Goal: Transaction & Acquisition: Purchase product/service

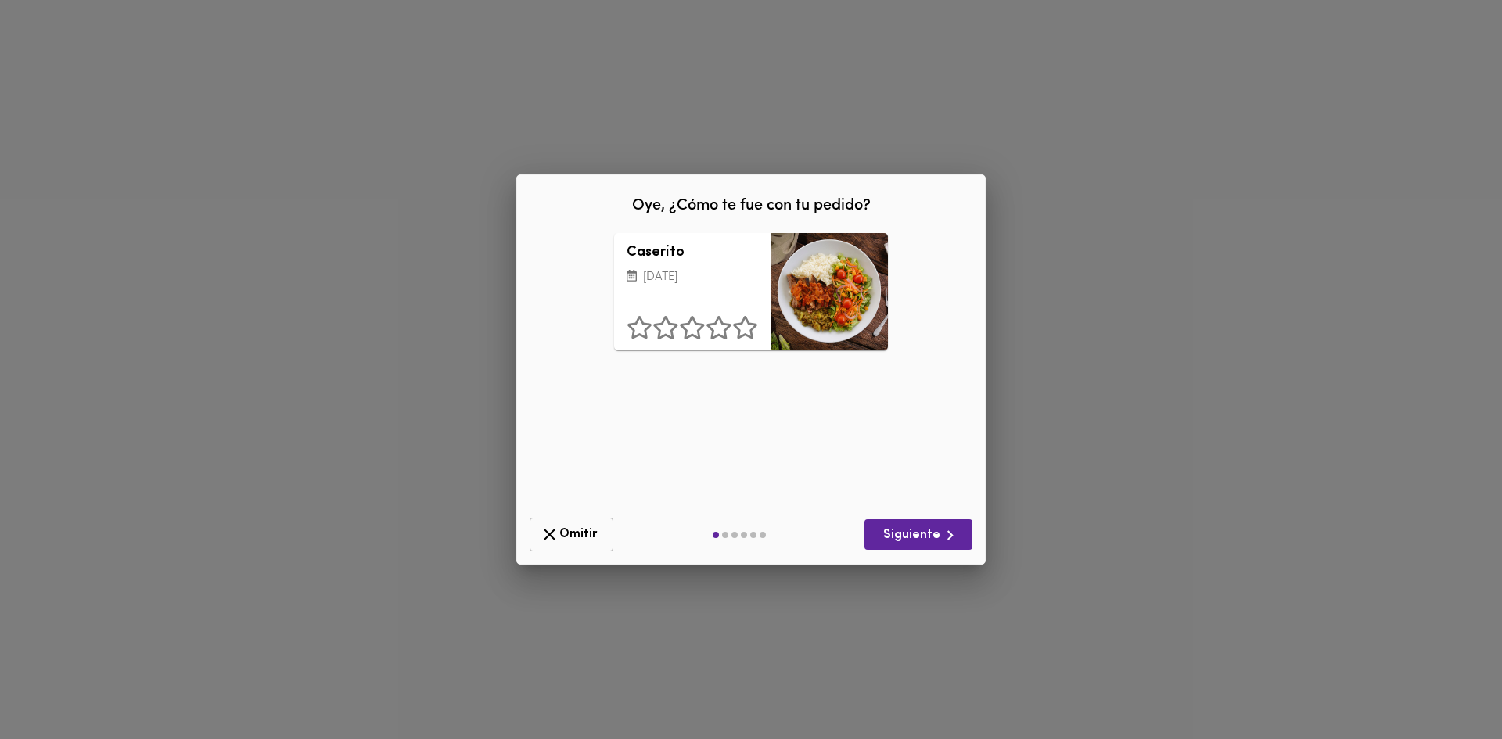
click at [548, 542] on icon "button" at bounding box center [550, 535] width 20 height 20
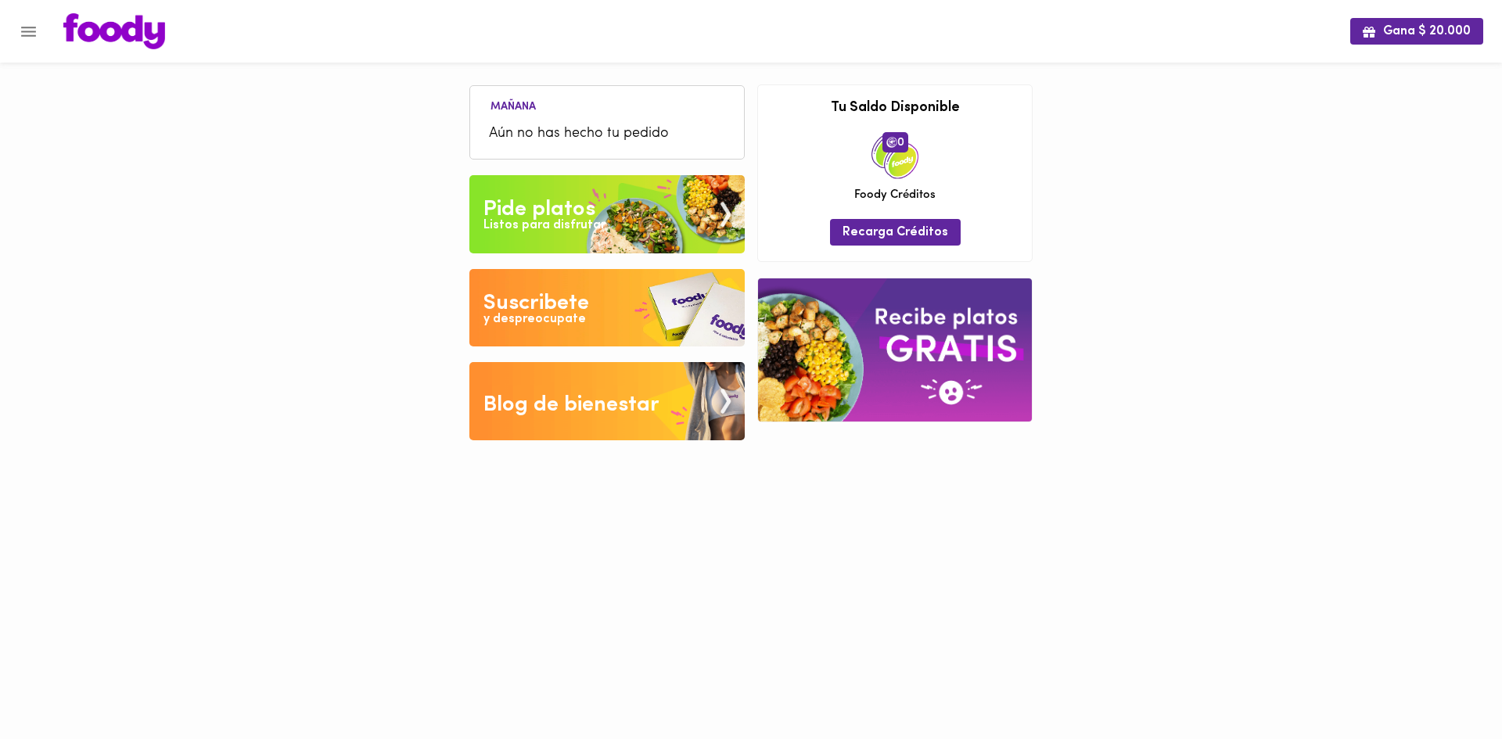
click at [110, 16] on img at bounding box center [114, 31] width 102 height 36
click at [77, 51] on div "Gana $ 20.000" at bounding box center [751, 31] width 1502 height 63
click at [89, 43] on img at bounding box center [114, 31] width 102 height 36
click at [99, 34] on img at bounding box center [114, 31] width 102 height 36
click at [27, 15] on button "Menu" at bounding box center [28, 32] width 38 height 38
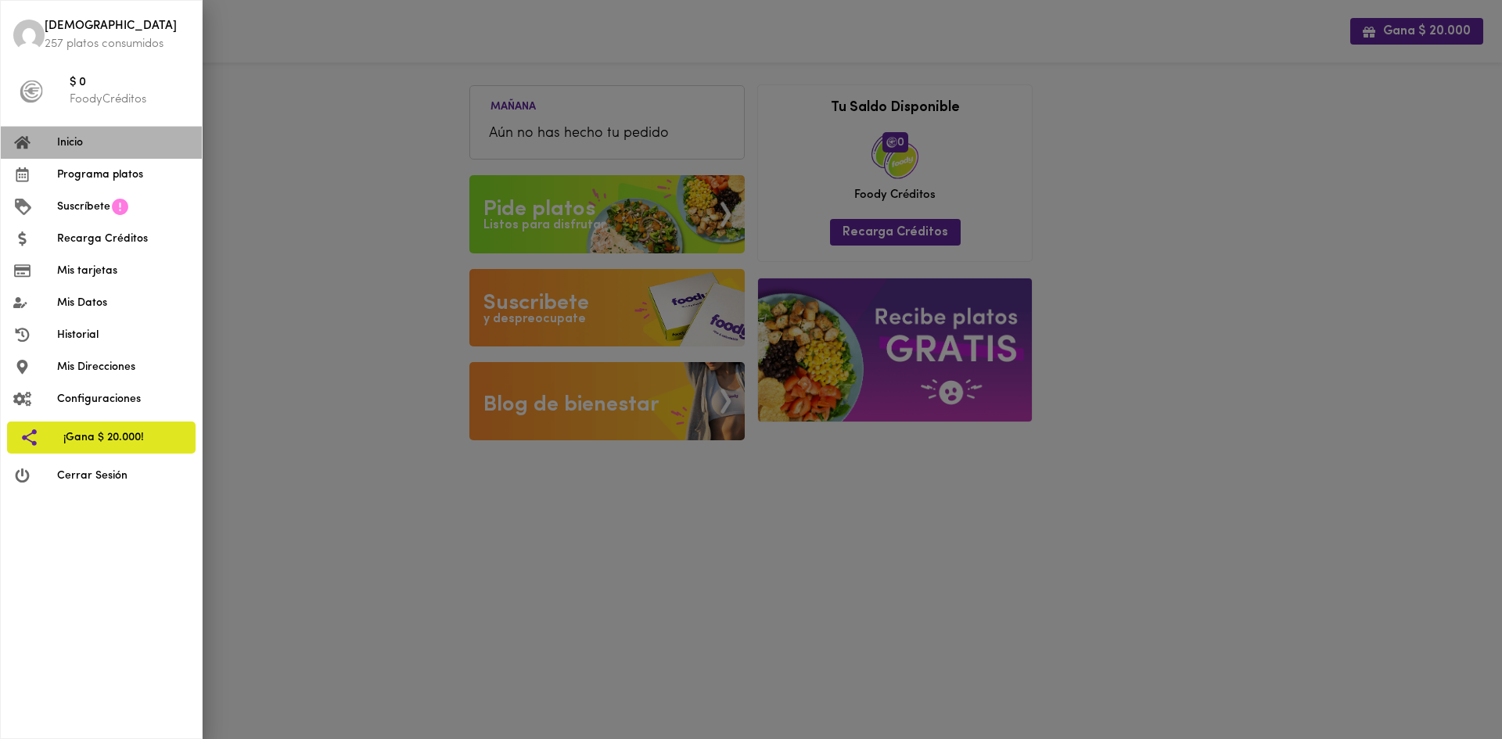
click at [106, 142] on span "Inicio" at bounding box center [123, 143] width 132 height 16
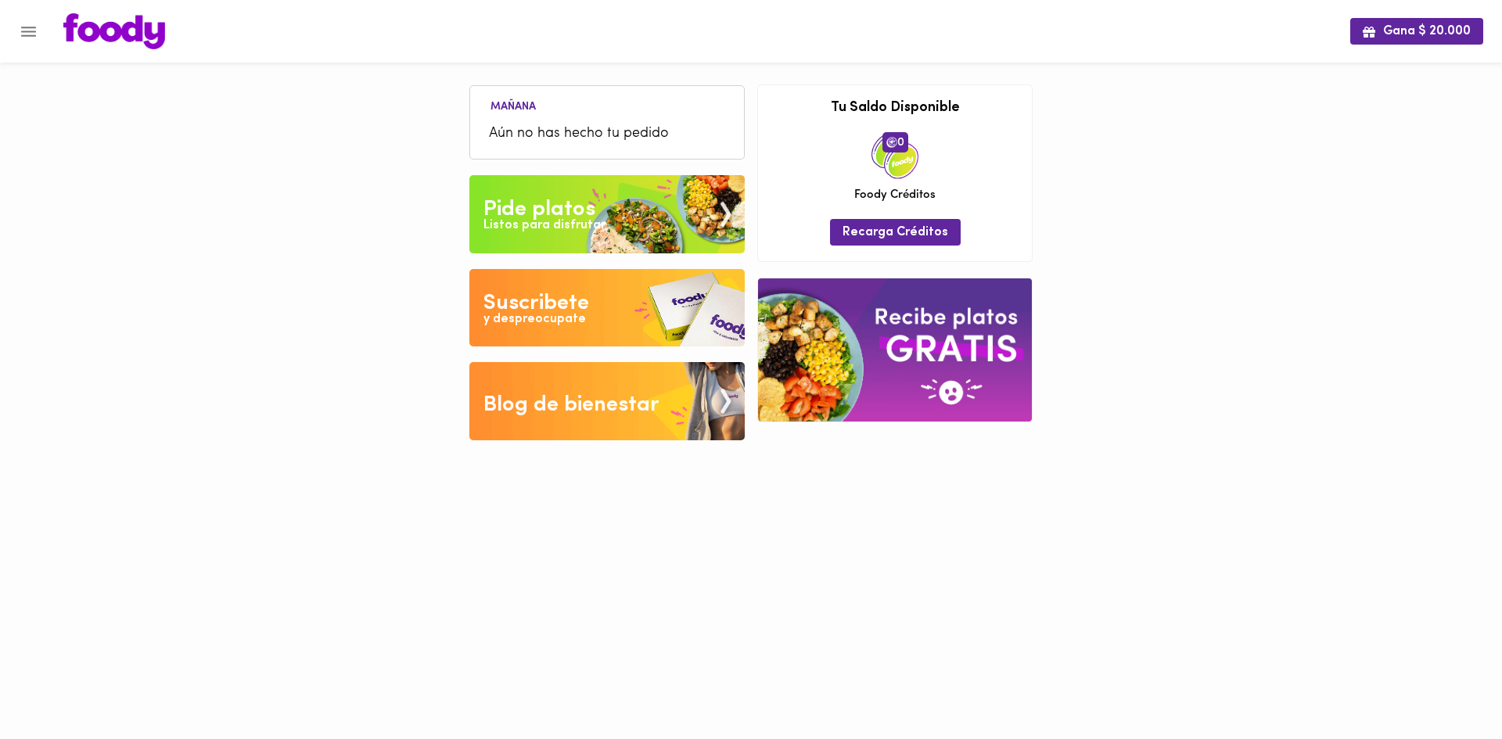
click at [594, 214] on div "Pide platos" at bounding box center [539, 209] width 112 height 31
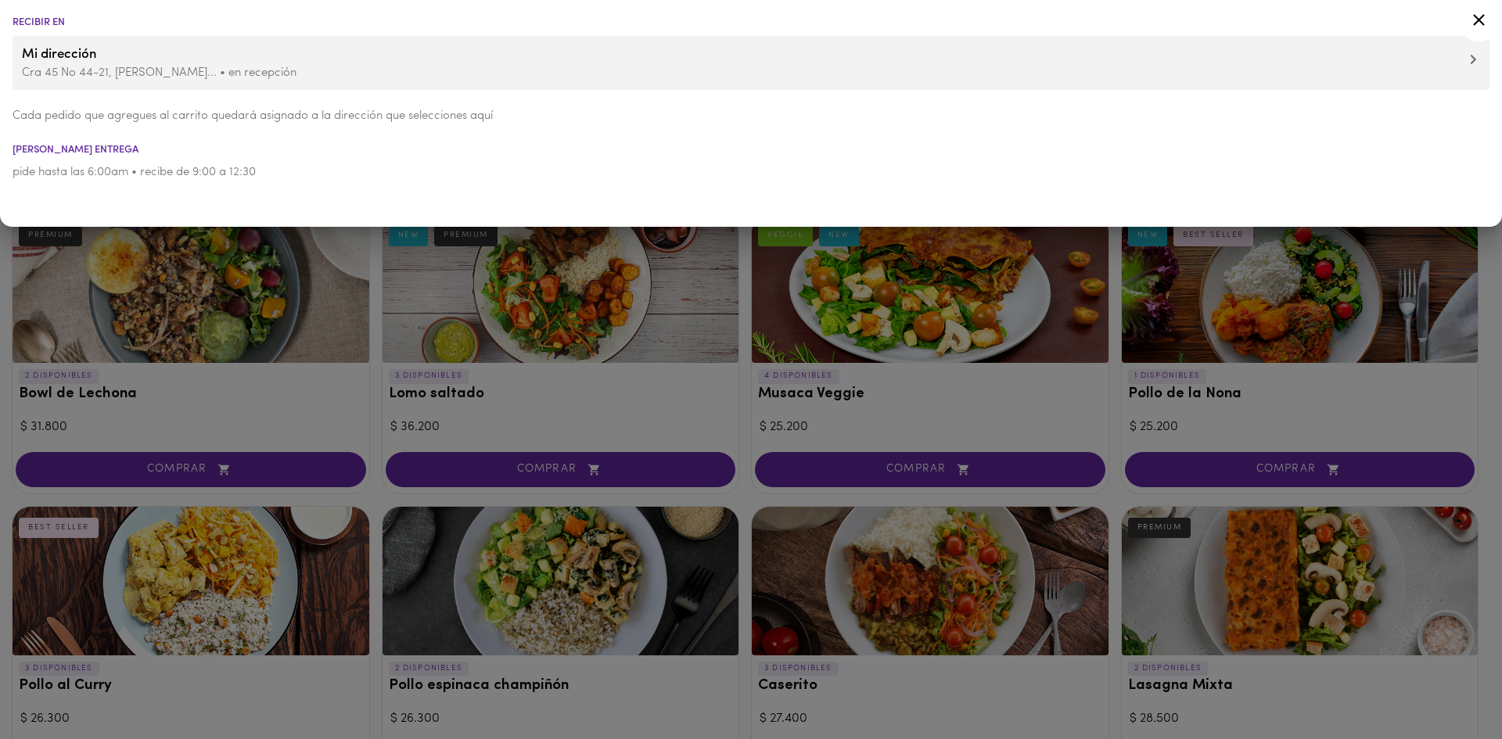
click at [551, 357] on div at bounding box center [751, 369] width 1502 height 739
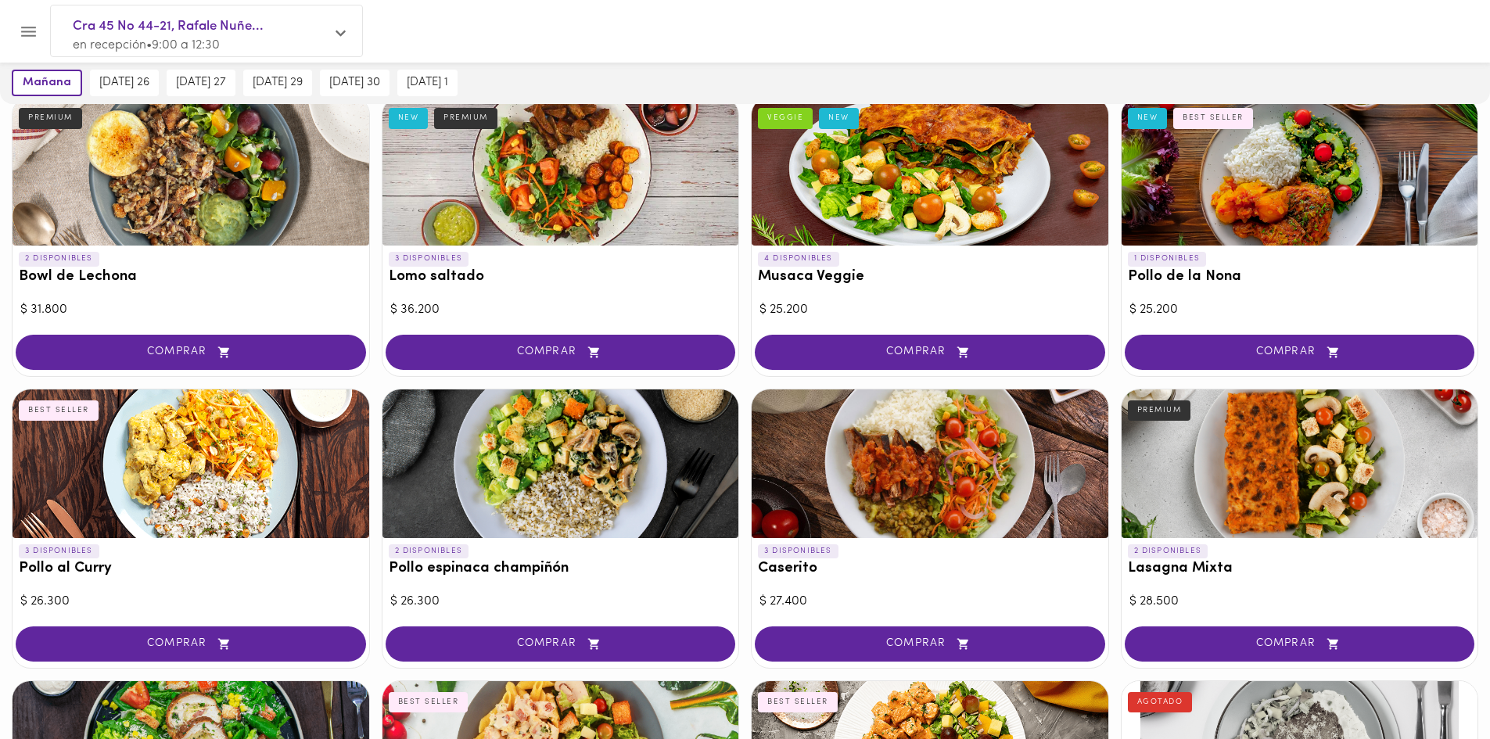
scroll to position [95, 0]
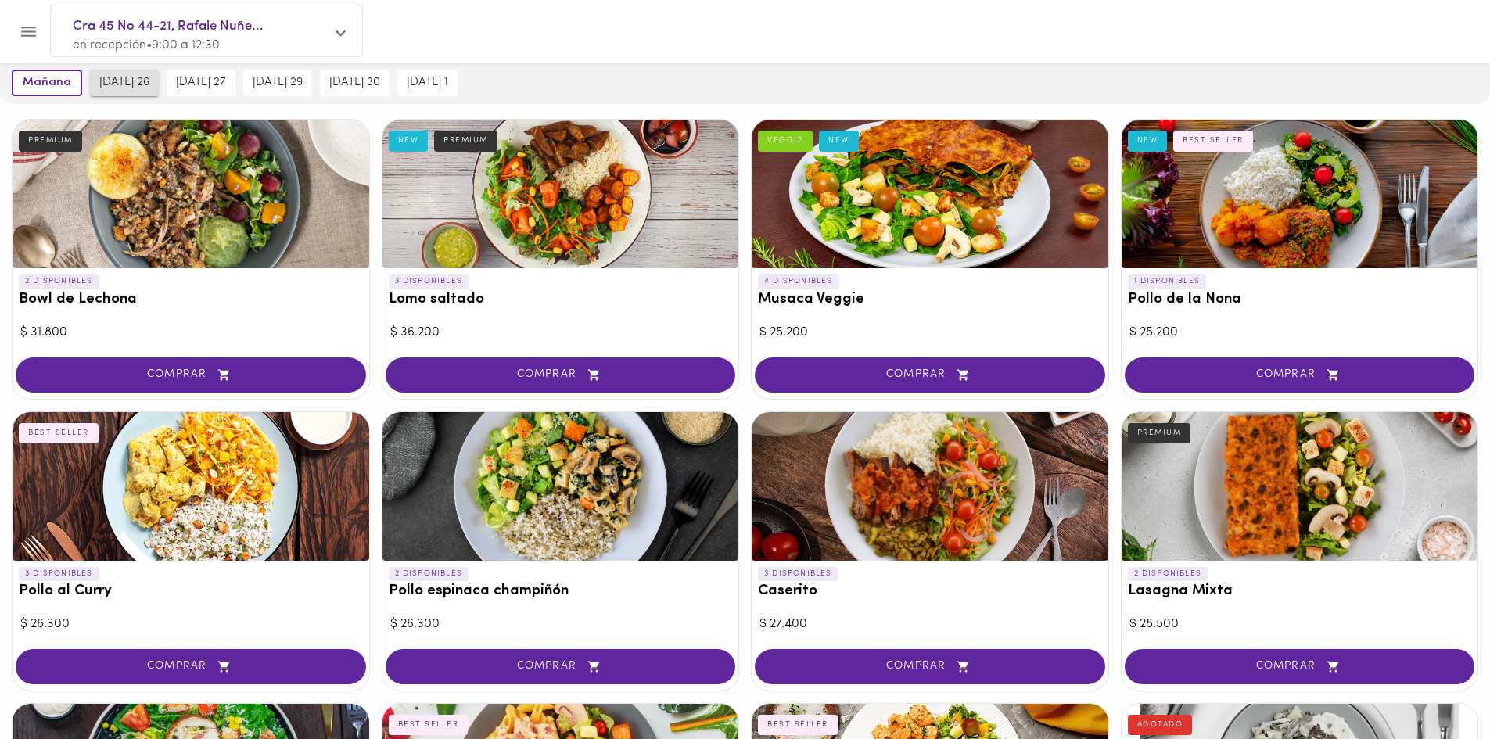
click at [112, 92] on button "[DATE] 26" at bounding box center [124, 83] width 69 height 27
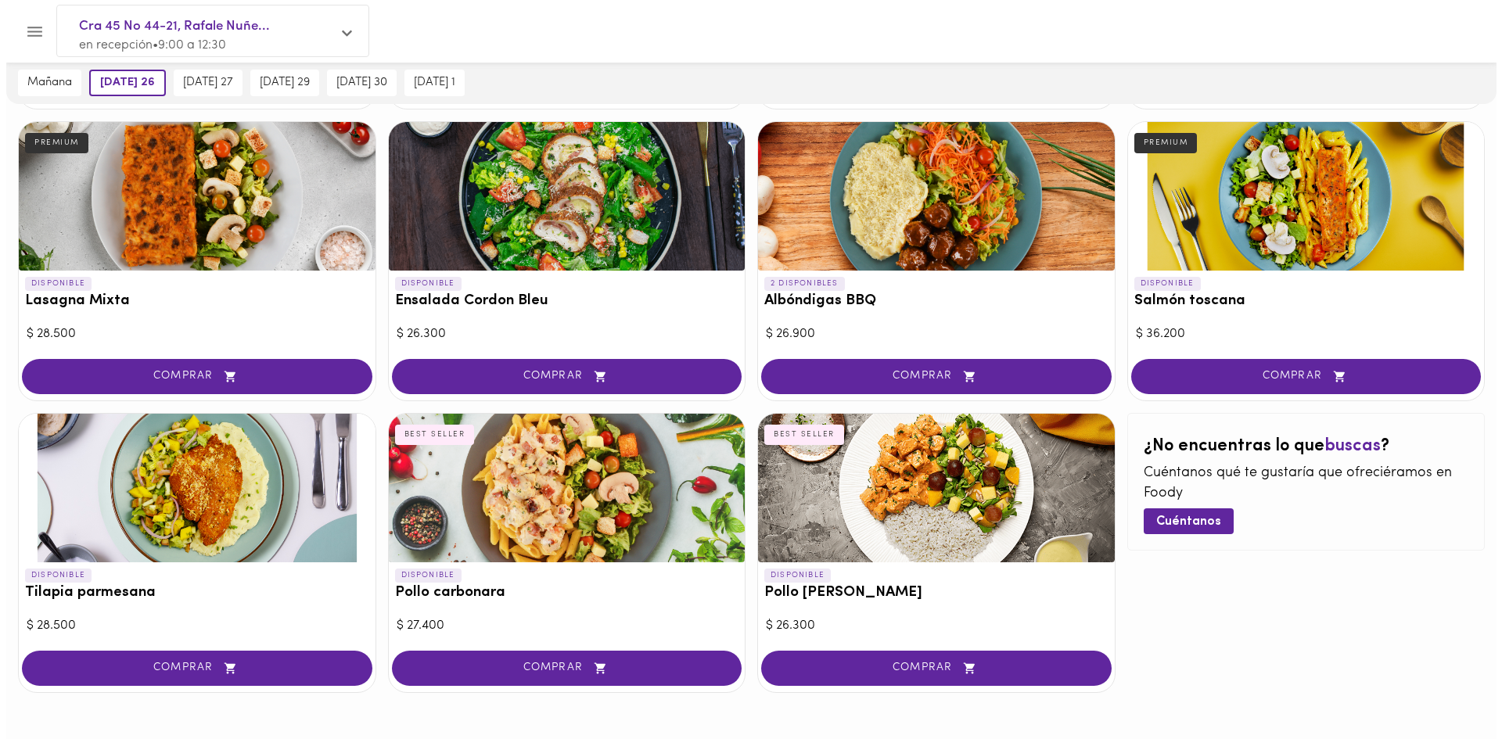
scroll to position [721, 0]
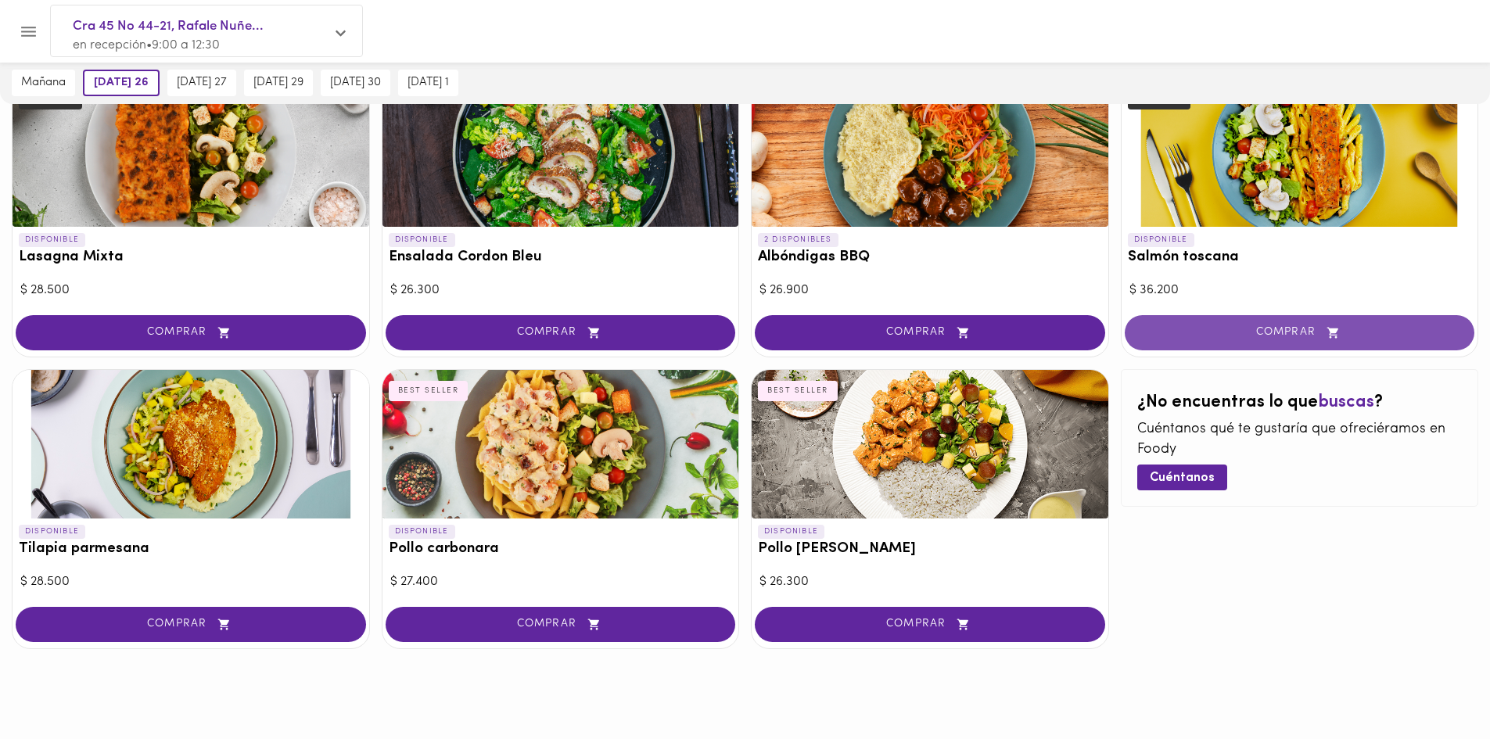
click at [1305, 322] on button "COMPRAR" at bounding box center [1300, 332] width 350 height 35
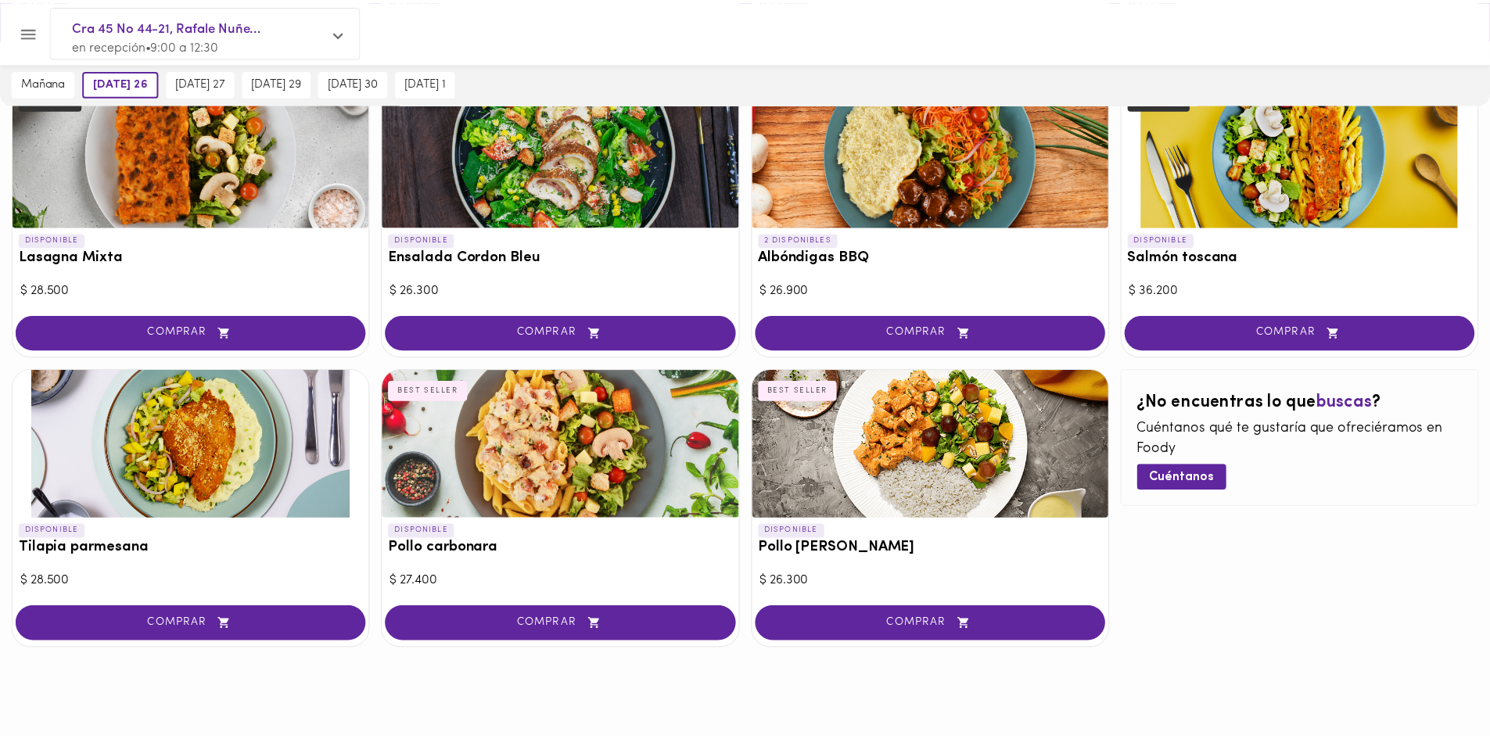
scroll to position [721, 0]
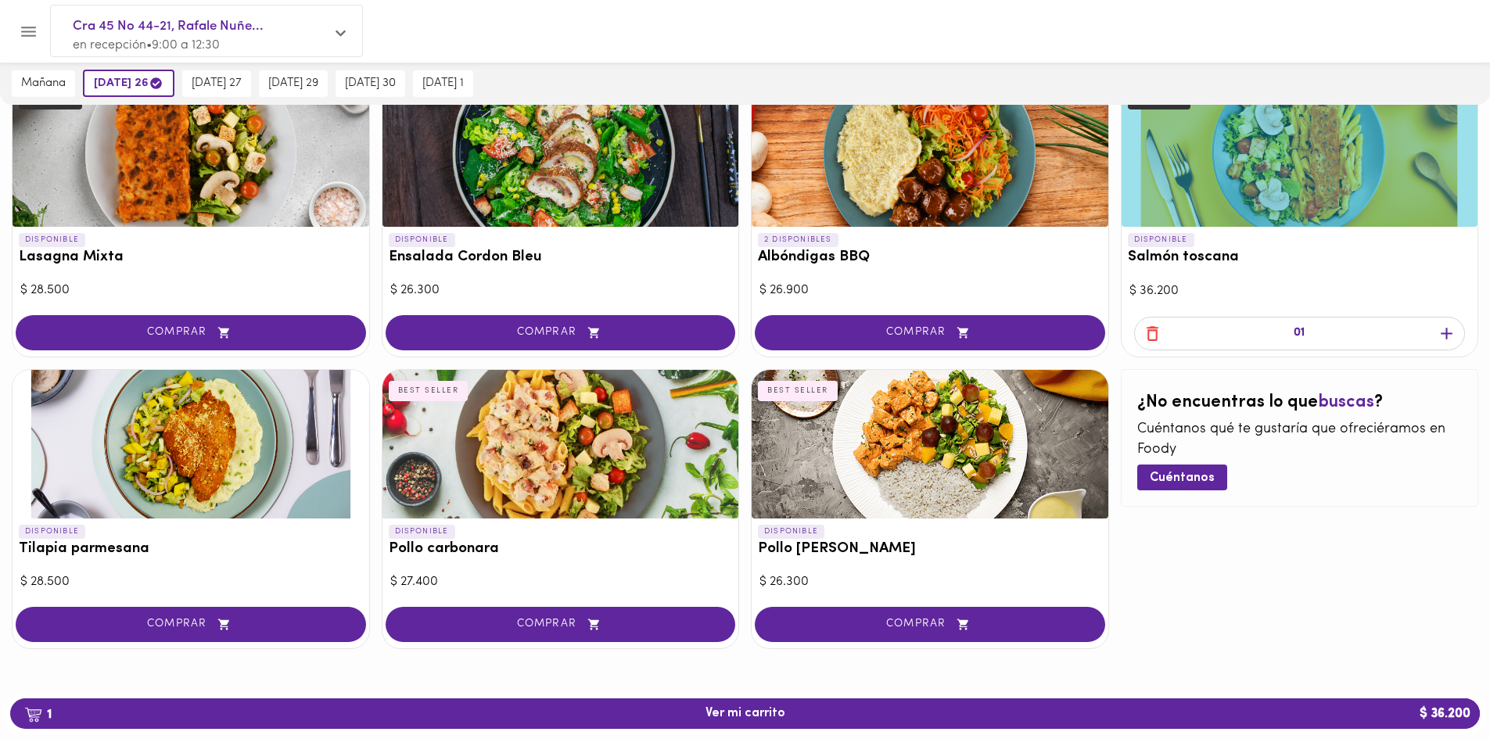
click at [1145, 329] on icon "button" at bounding box center [1153, 334] width 20 height 20
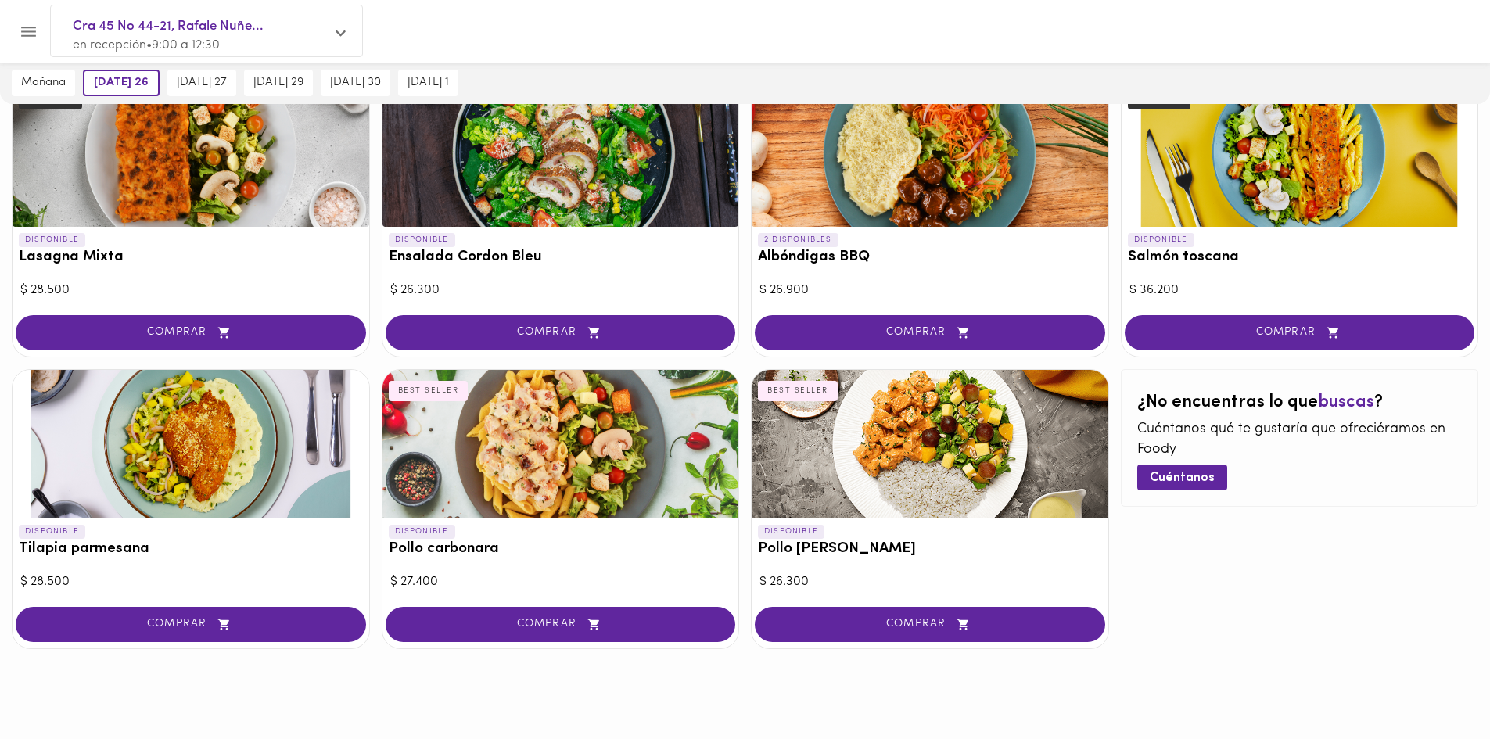
drag, startPoint x: 248, startPoint y: 623, endPoint x: 465, endPoint y: 544, distance: 231.4
click at [259, 623] on span "COMPRAR" at bounding box center [190, 624] width 311 height 13
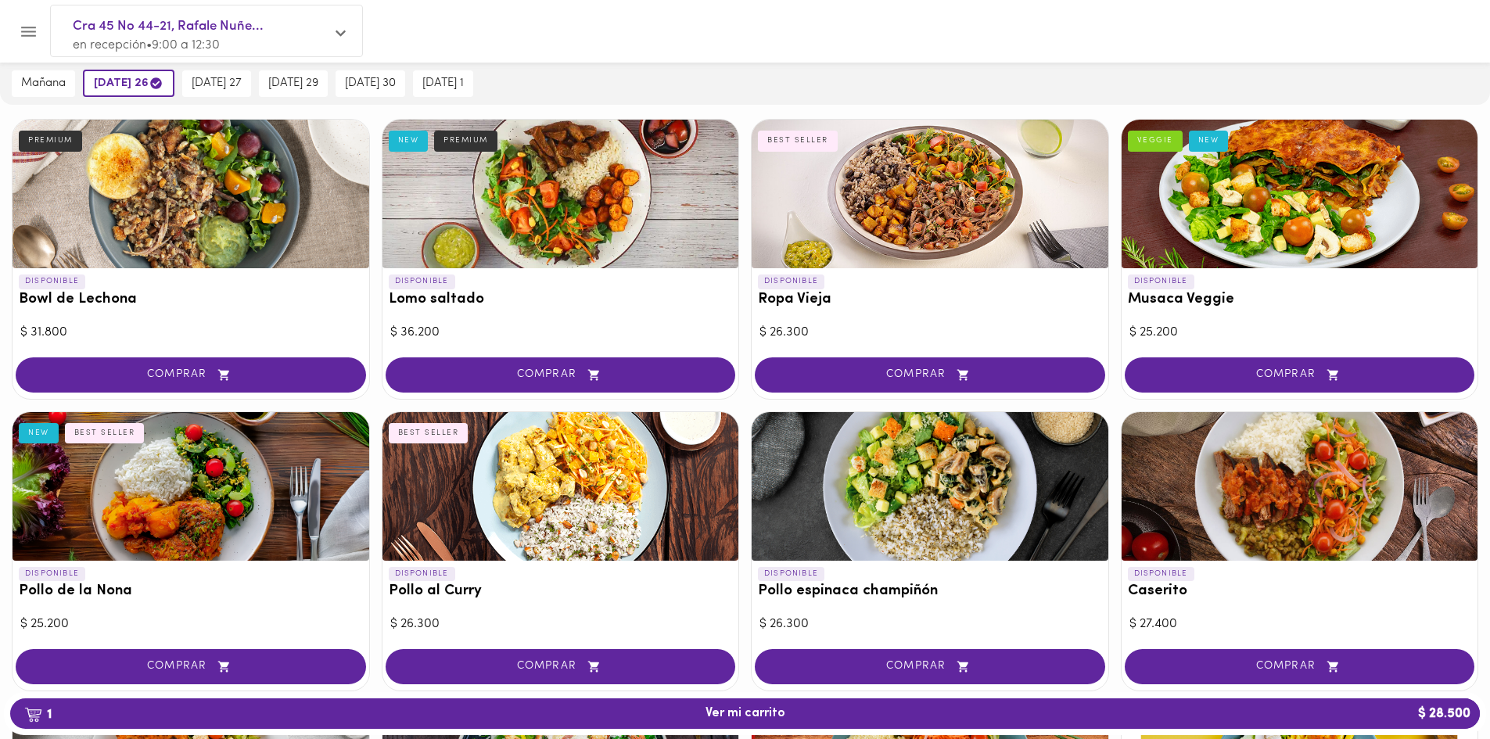
scroll to position [174, 0]
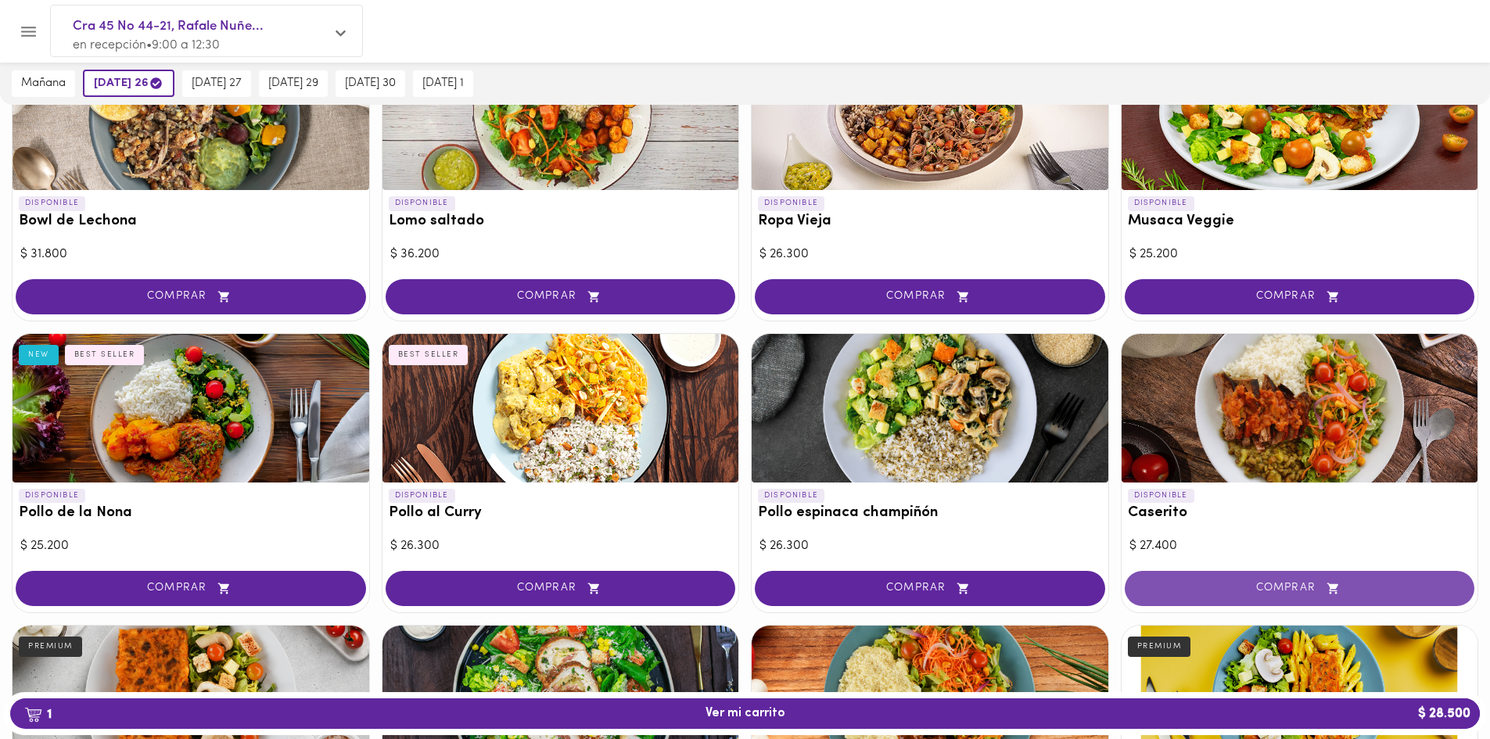
click at [1195, 580] on button "COMPRAR" at bounding box center [1300, 588] width 350 height 35
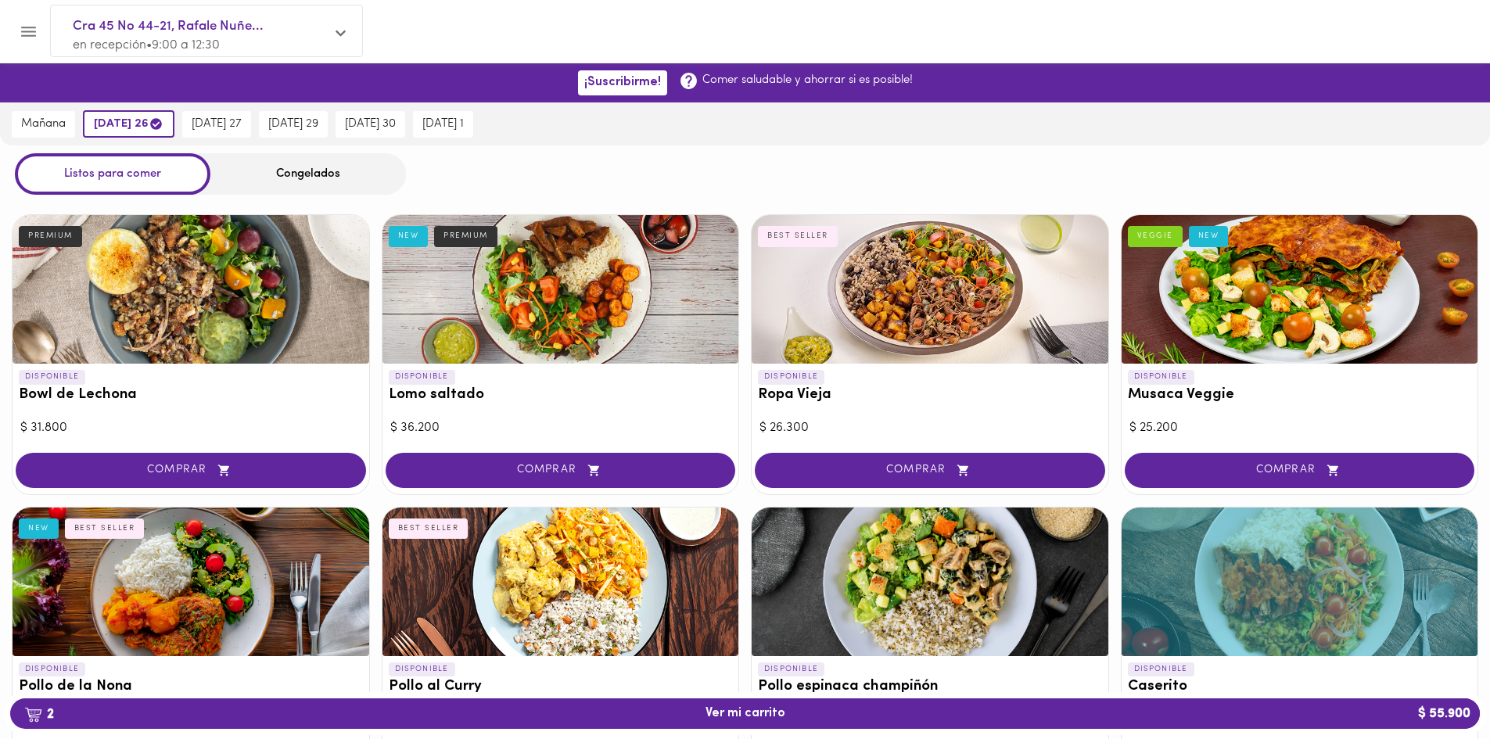
scroll to position [78, 0]
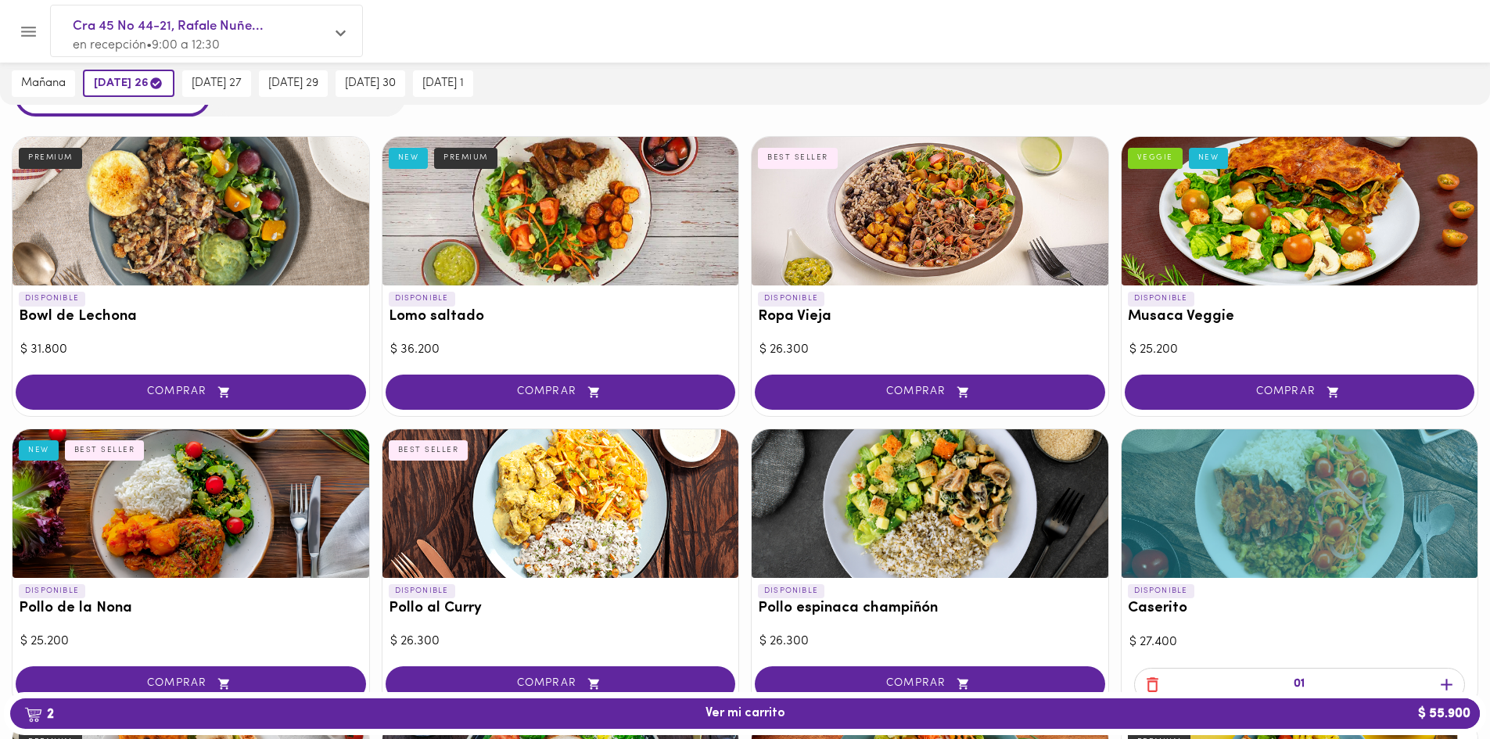
click at [823, 380] on button "COMPRAR" at bounding box center [930, 392] width 350 height 35
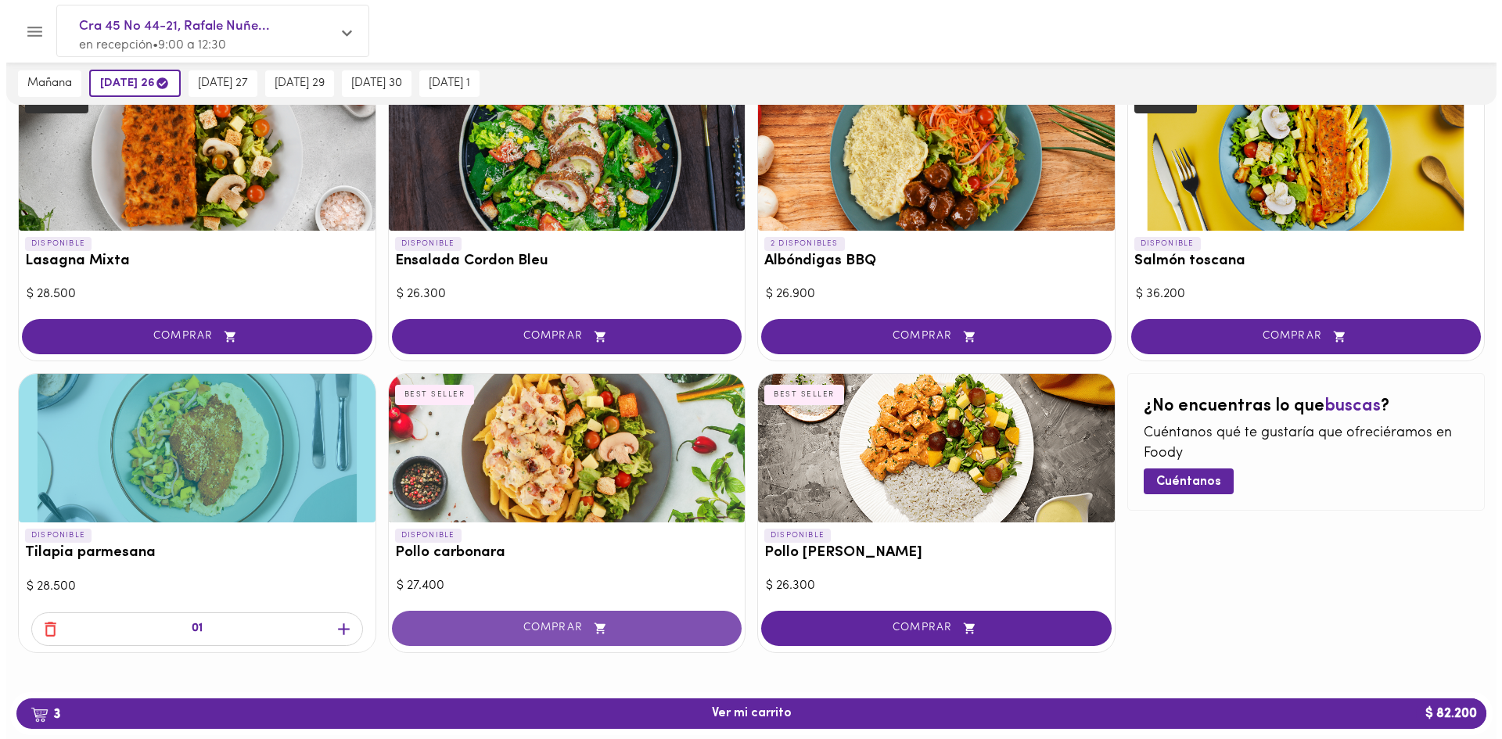
scroll to position [721, 0]
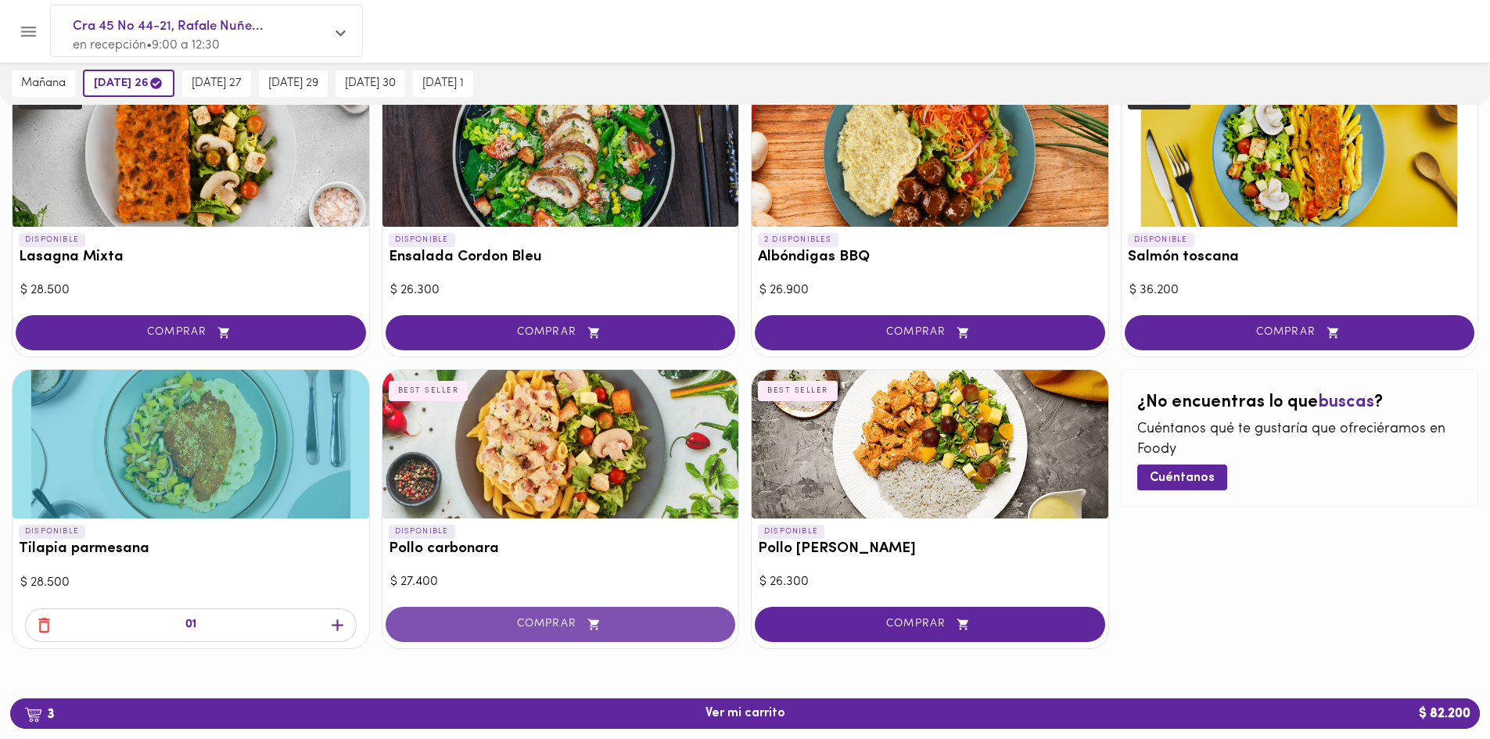
click at [595, 618] on icon "button" at bounding box center [594, 624] width 20 height 13
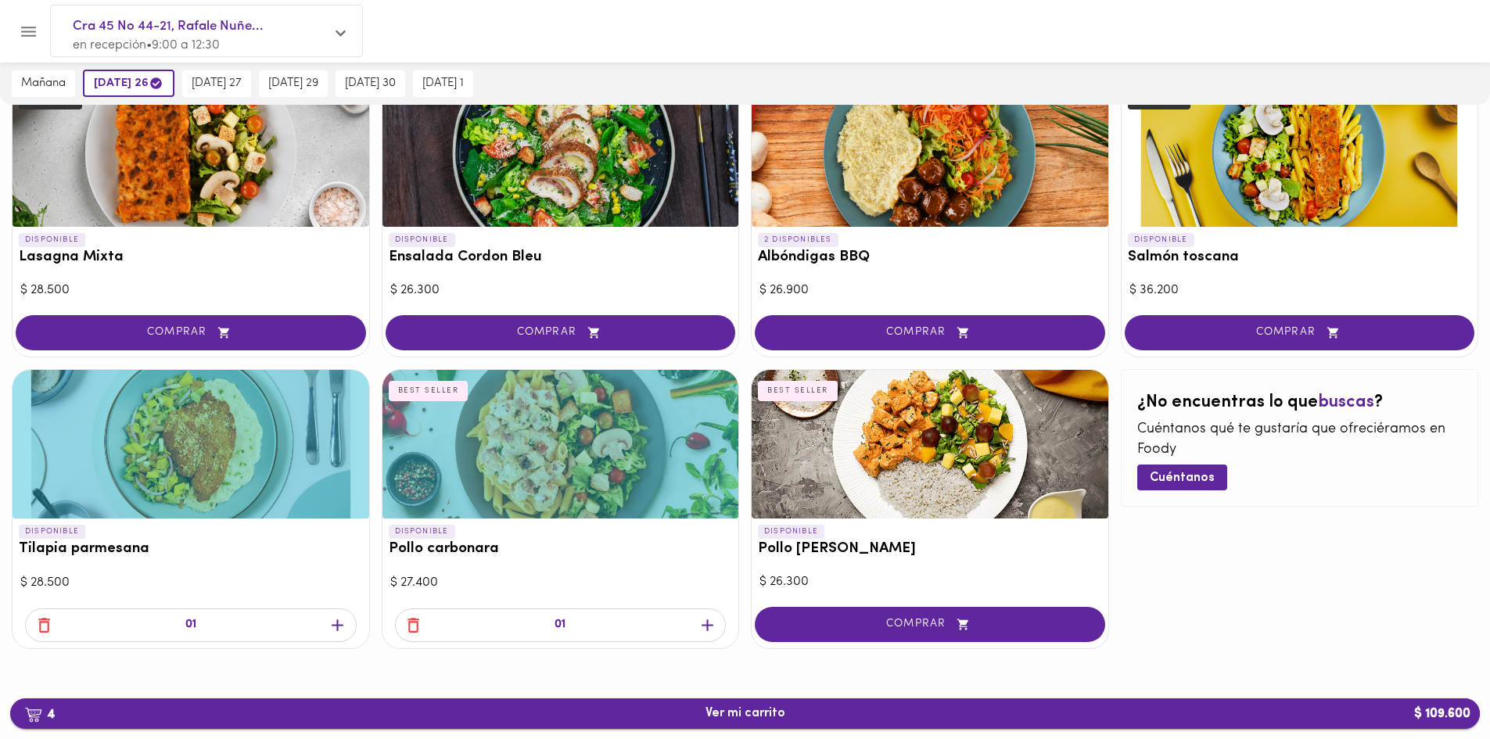
click at [844, 711] on span "4 Ver mi carrito $ 109.600" at bounding box center [745, 713] width 1445 height 15
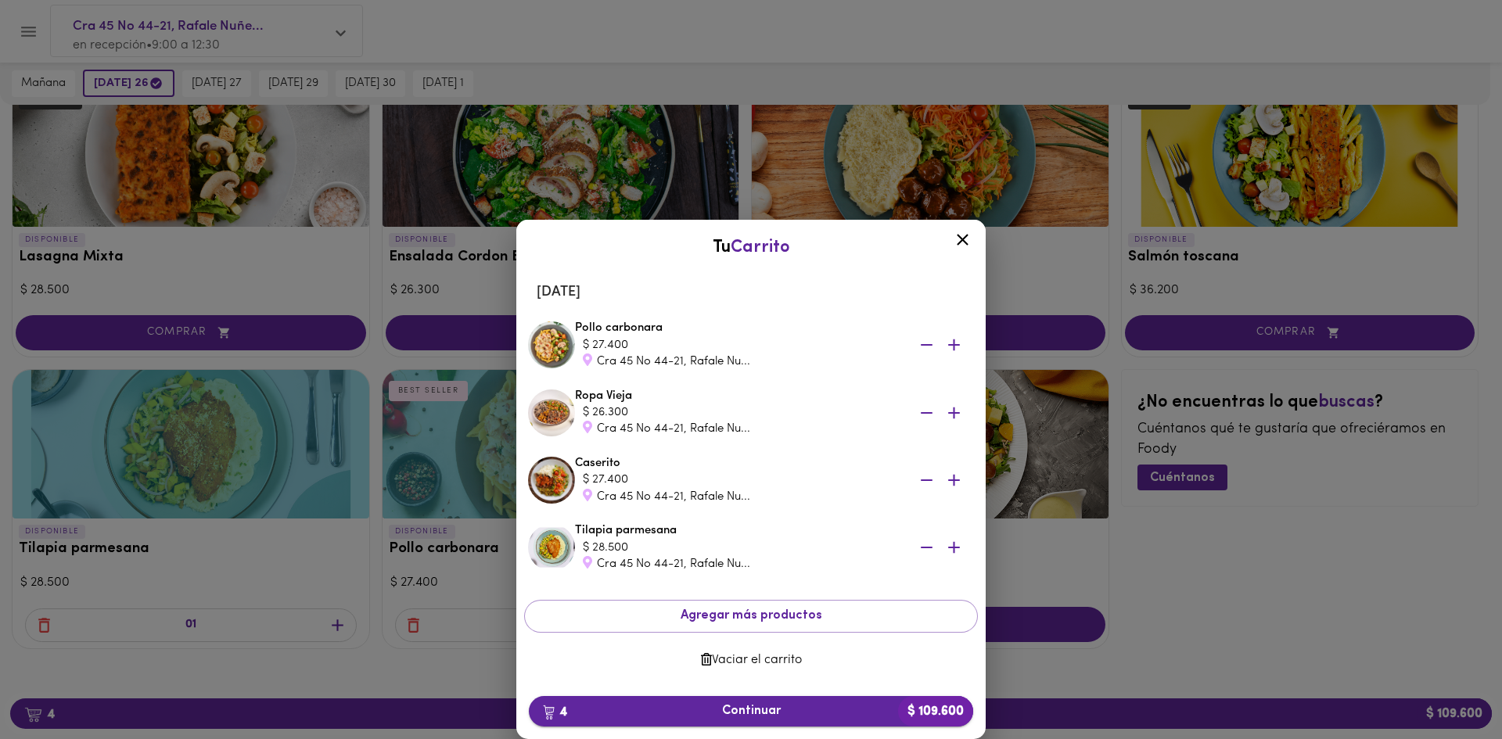
click at [905, 711] on b "$ 109.600" at bounding box center [935, 711] width 75 height 31
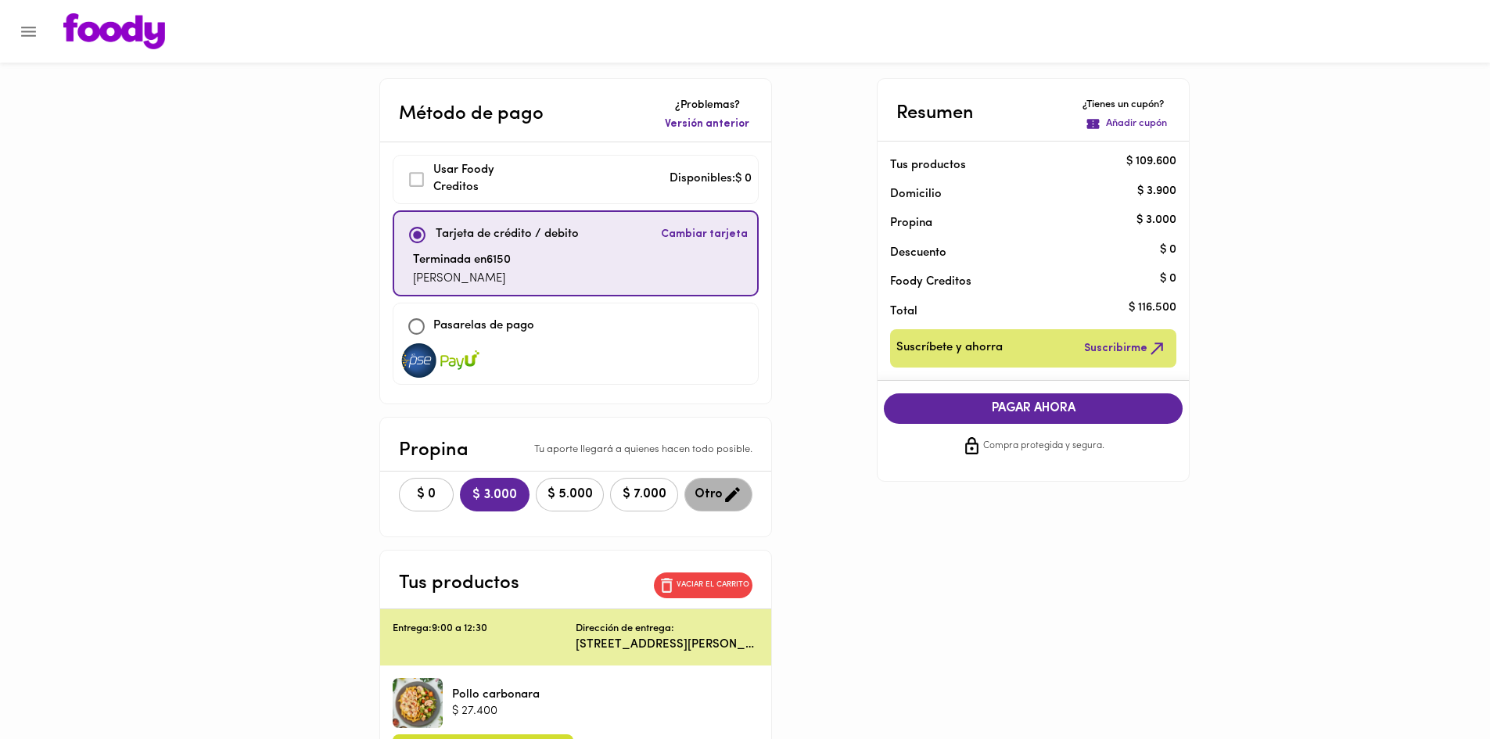
click at [685, 487] on button "Otro" at bounding box center [719, 495] width 68 height 34
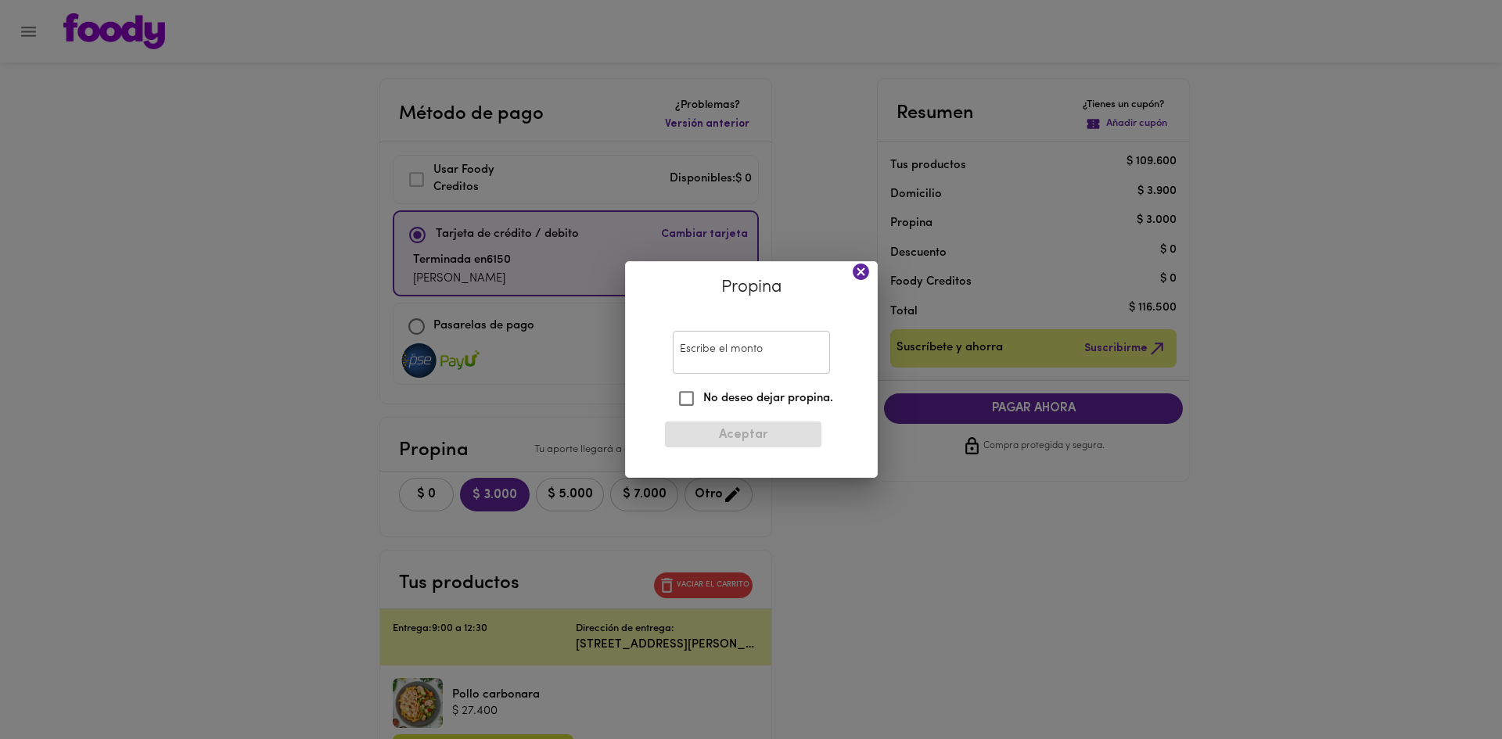
click at [709, 349] on input "Escribe el monto" at bounding box center [751, 352] width 157 height 43
type input "1000"
click at [741, 440] on span "Aceptar" at bounding box center [742, 435] width 131 height 15
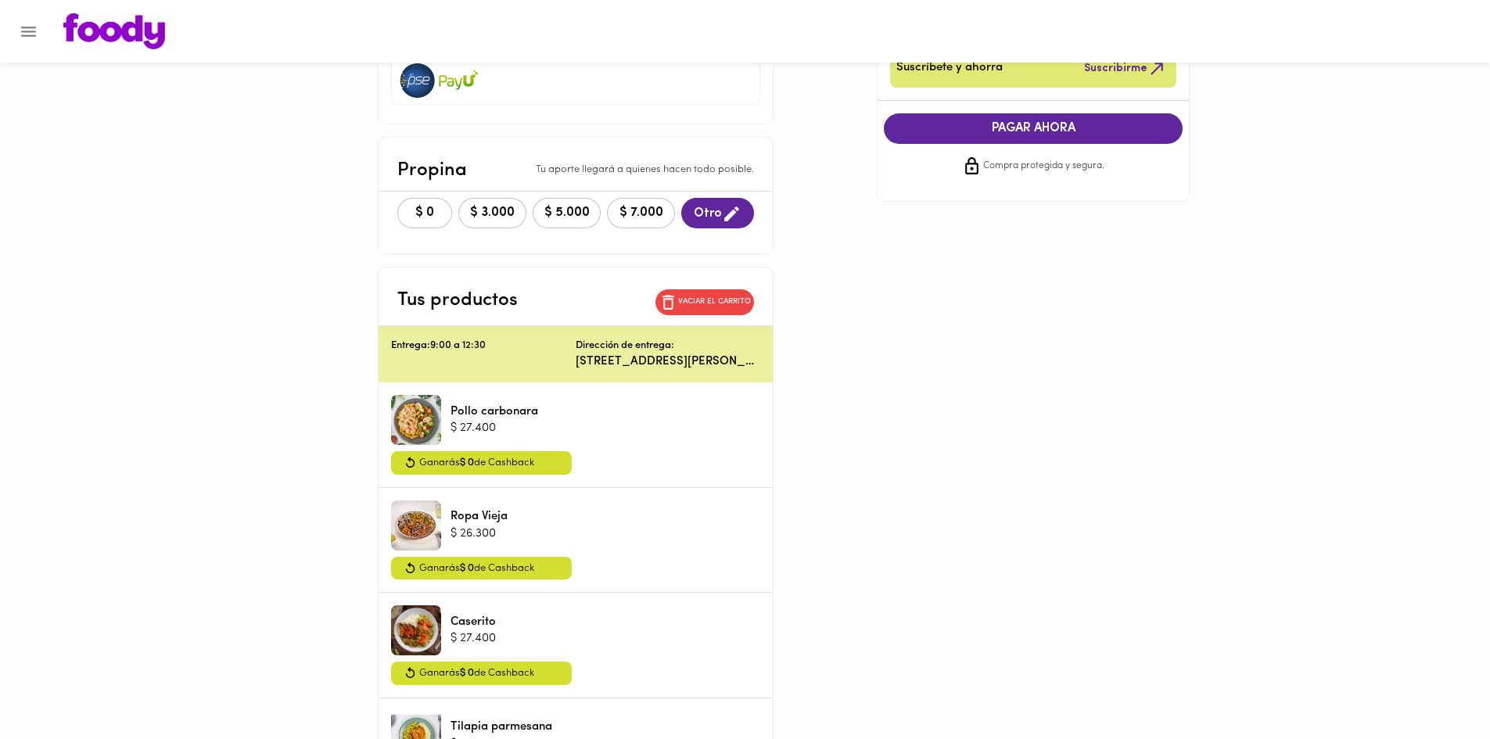
scroll to position [313, 0]
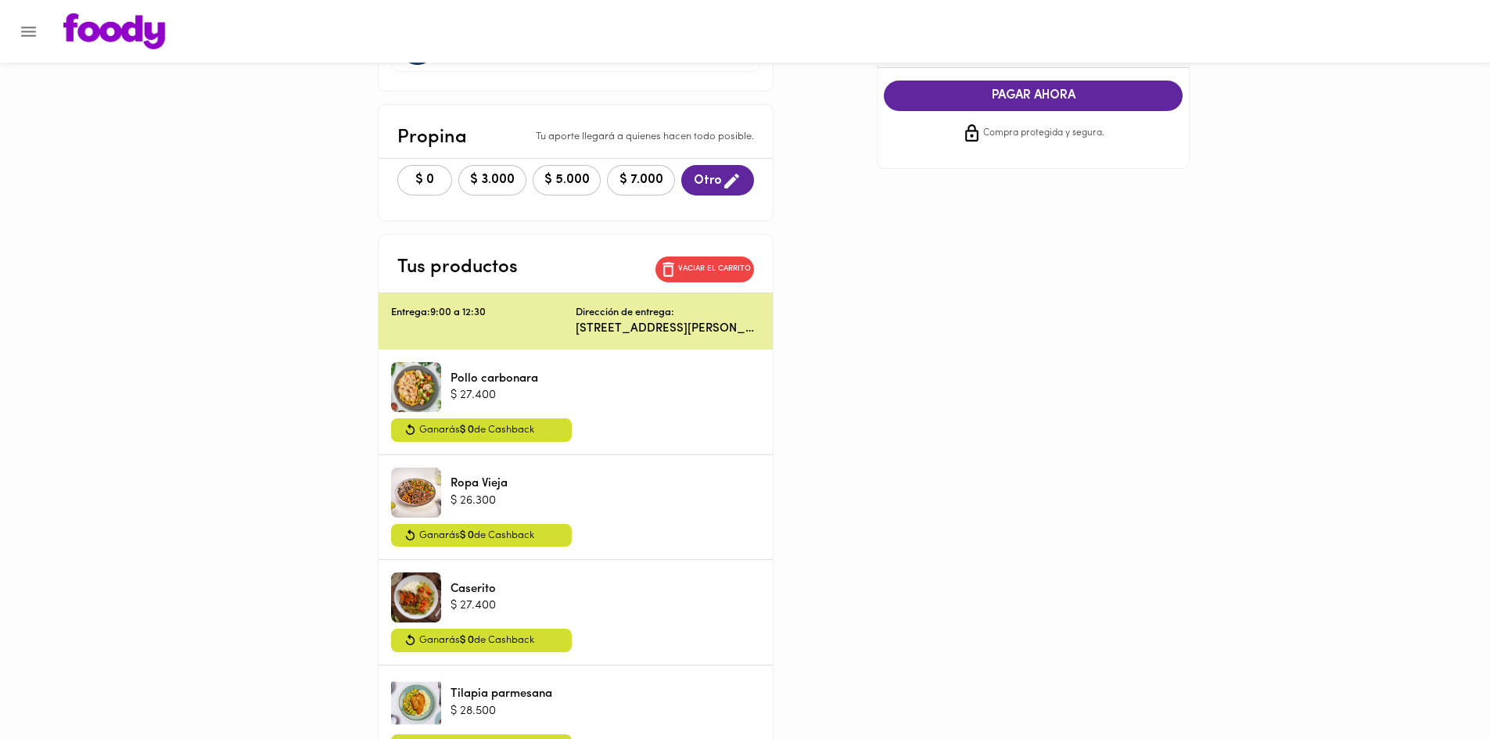
click at [1012, 107] on button "PAGAR AHORA" at bounding box center [1033, 96] width 299 height 31
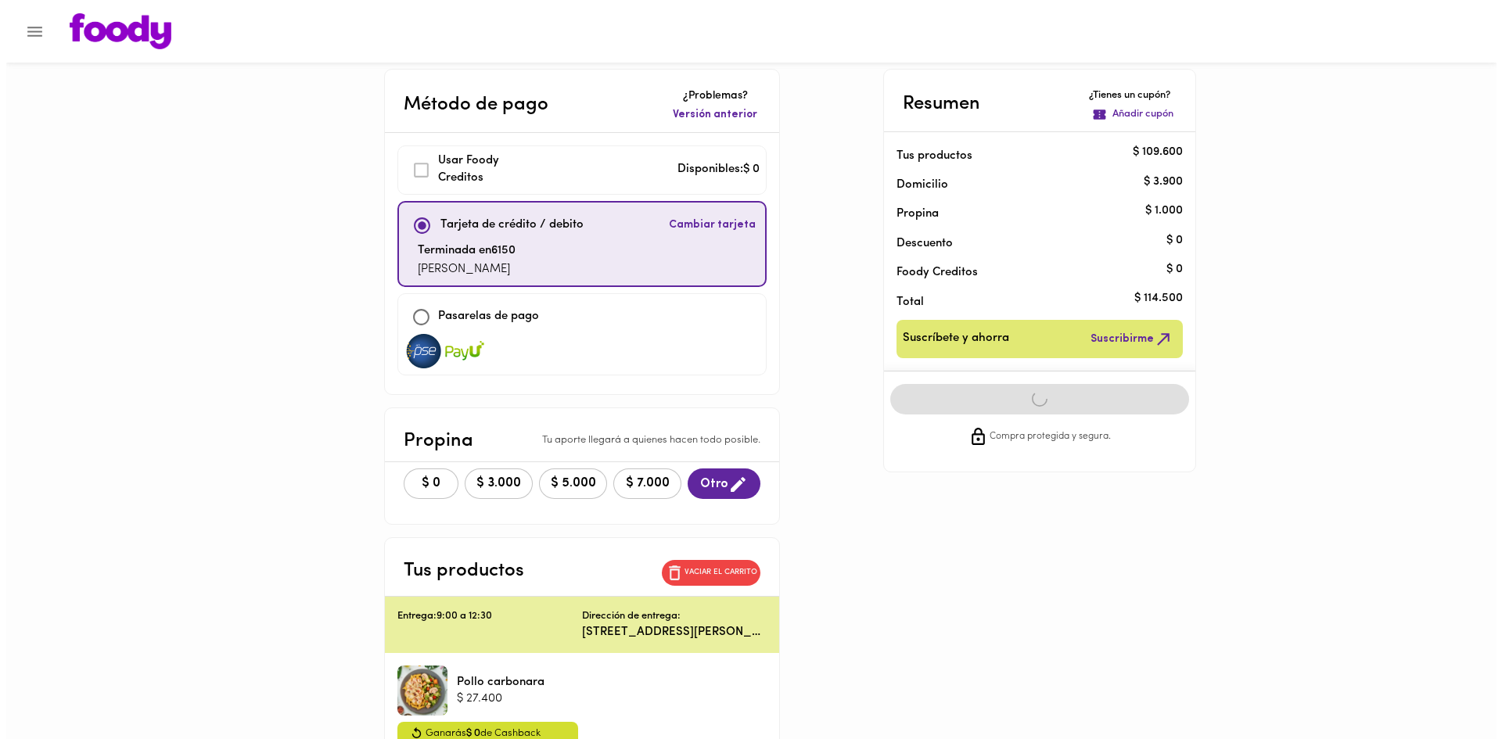
scroll to position [0, 0]
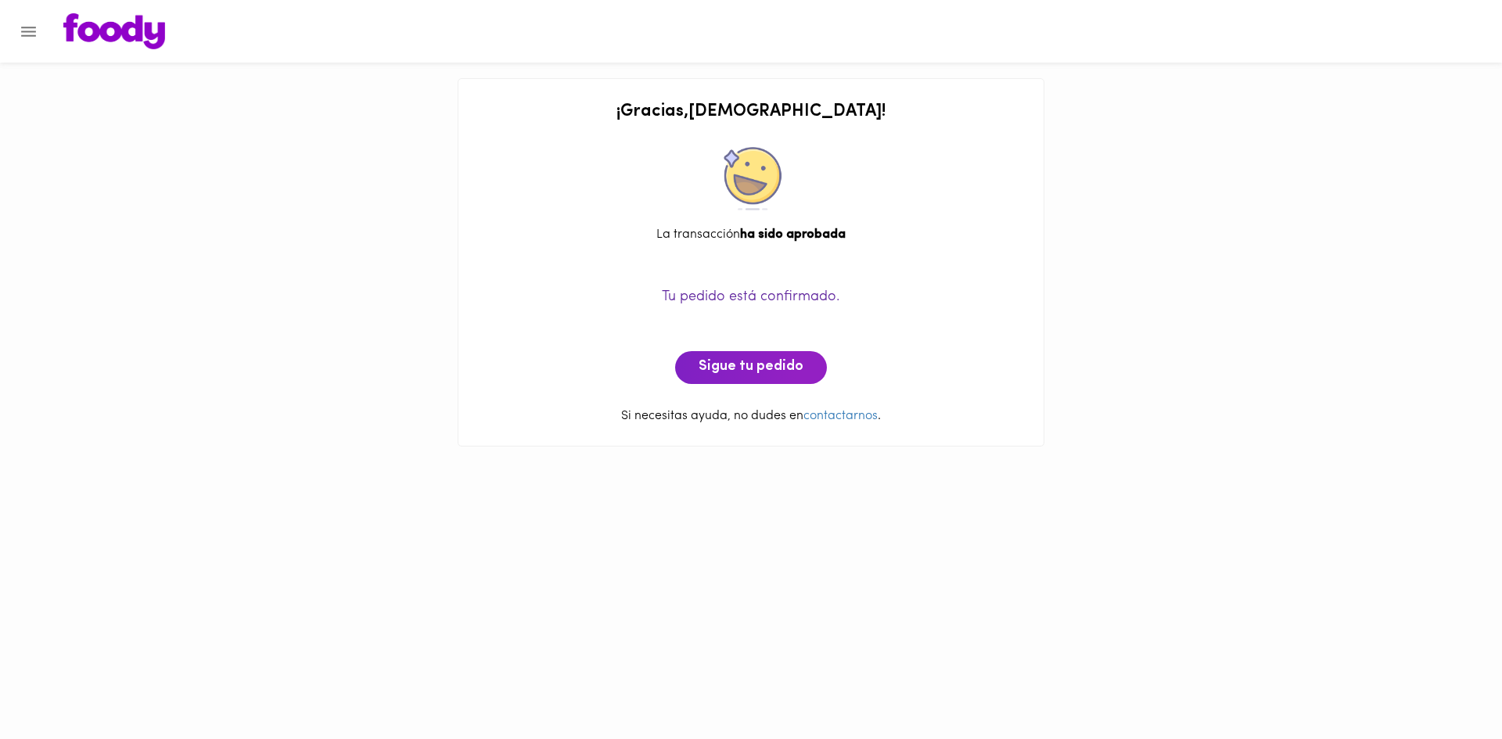
click at [792, 349] on div "Tu pedido está confirmado. Sigue tu pedido" at bounding box center [751, 318] width 554 height 132
